Goal: Information Seeking & Learning: Learn about a topic

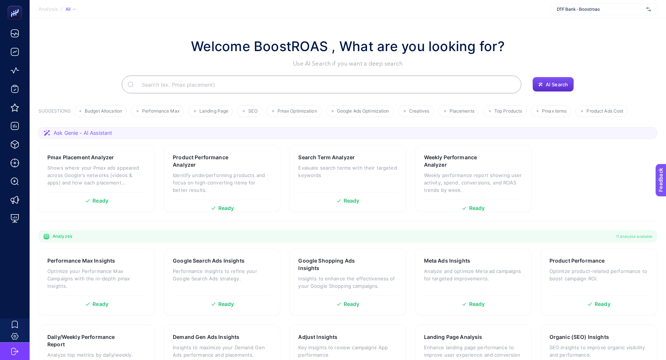
click at [585, 10] on span "DTF Bank - Boostroas" at bounding box center [600, 9] width 87 height 6
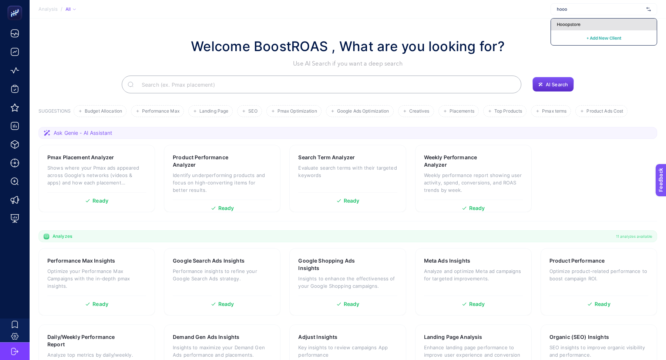
type input "hooo"
click at [586, 20] on div "Hooopstore" at bounding box center [604, 24] width 106 height 12
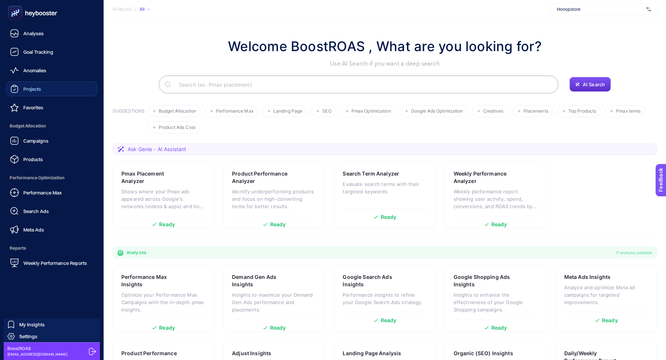
click at [49, 88] on link "Projects" at bounding box center [52, 88] width 92 height 15
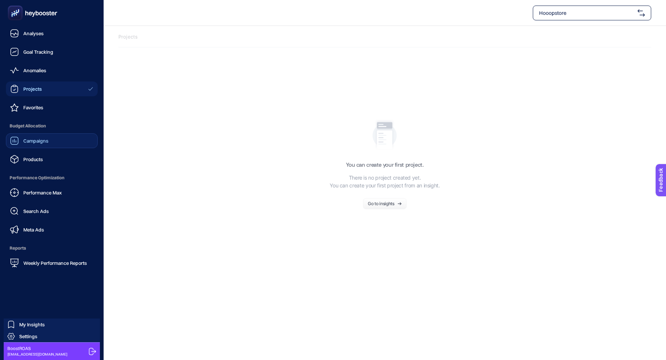
click at [41, 142] on span "Campaigns" at bounding box center [35, 141] width 25 height 6
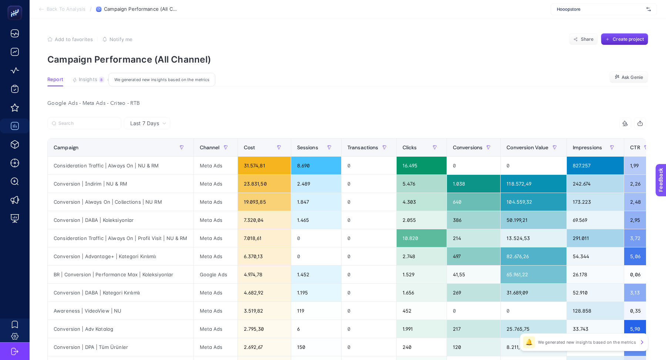
click at [88, 77] on span "Insights" at bounding box center [88, 80] width 18 height 6
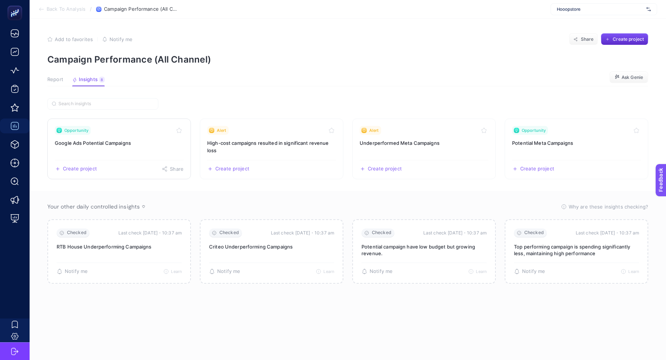
click at [146, 133] on div "Opportunity" at bounding box center [119, 130] width 129 height 9
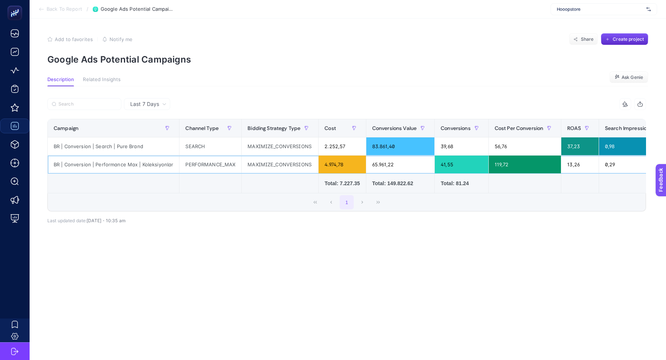
click at [155, 164] on div "BR | Conversion | Performance Max | Koleksiyonlar" at bounding box center [113, 164] width 131 height 18
